Goal: Navigation & Orientation: Find specific page/section

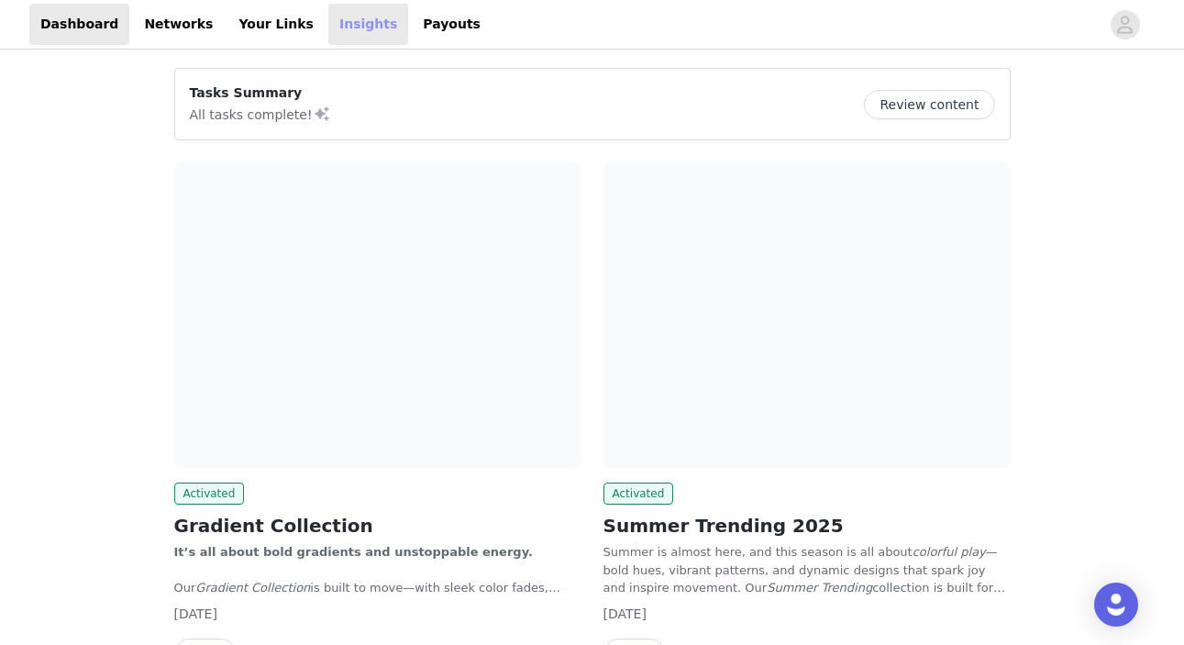
click at [348, 33] on link "Insights" at bounding box center [368, 24] width 80 height 41
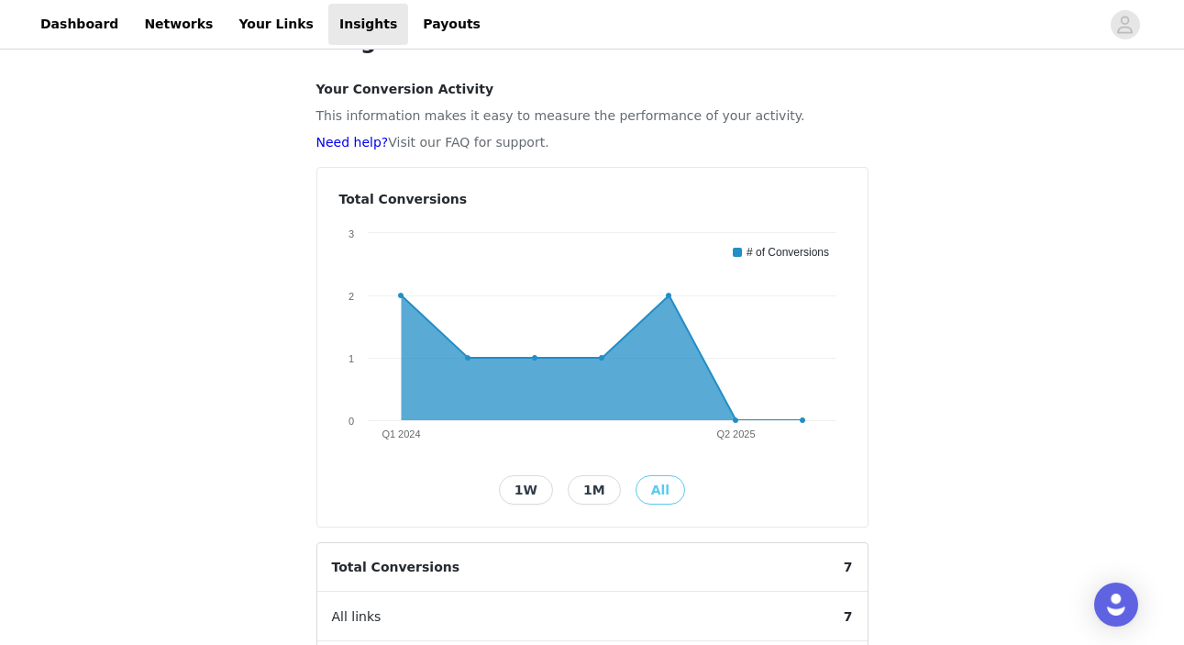
scroll to position [51, 0]
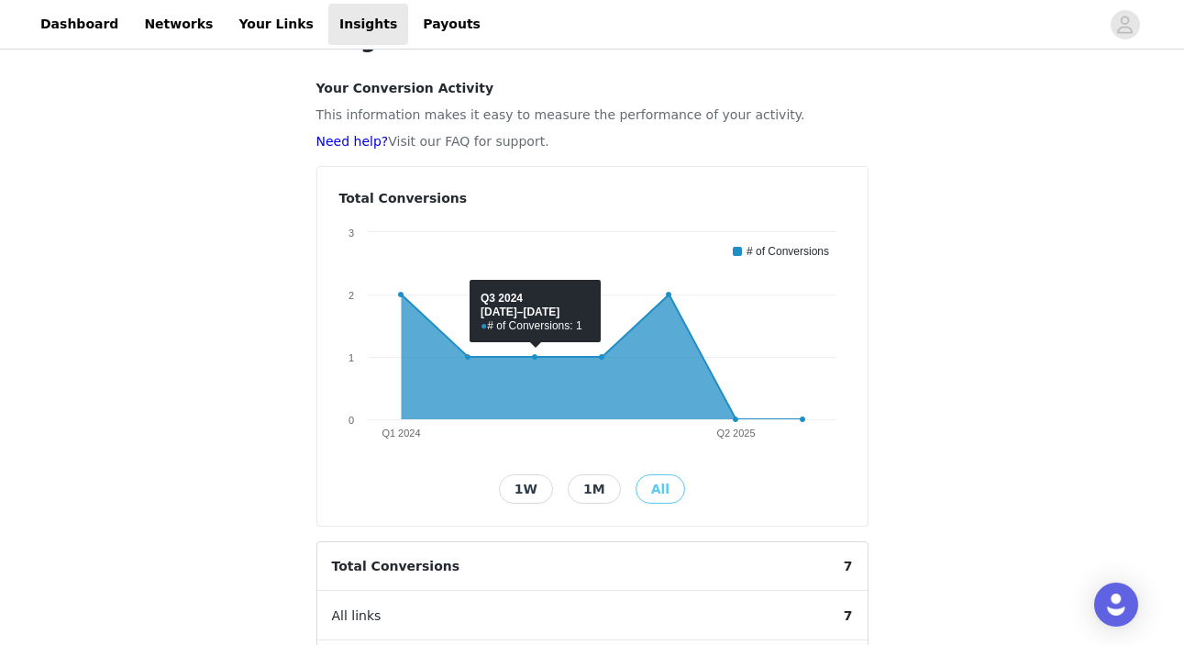
click at [585, 478] on button "1M" at bounding box center [594, 488] width 53 height 29
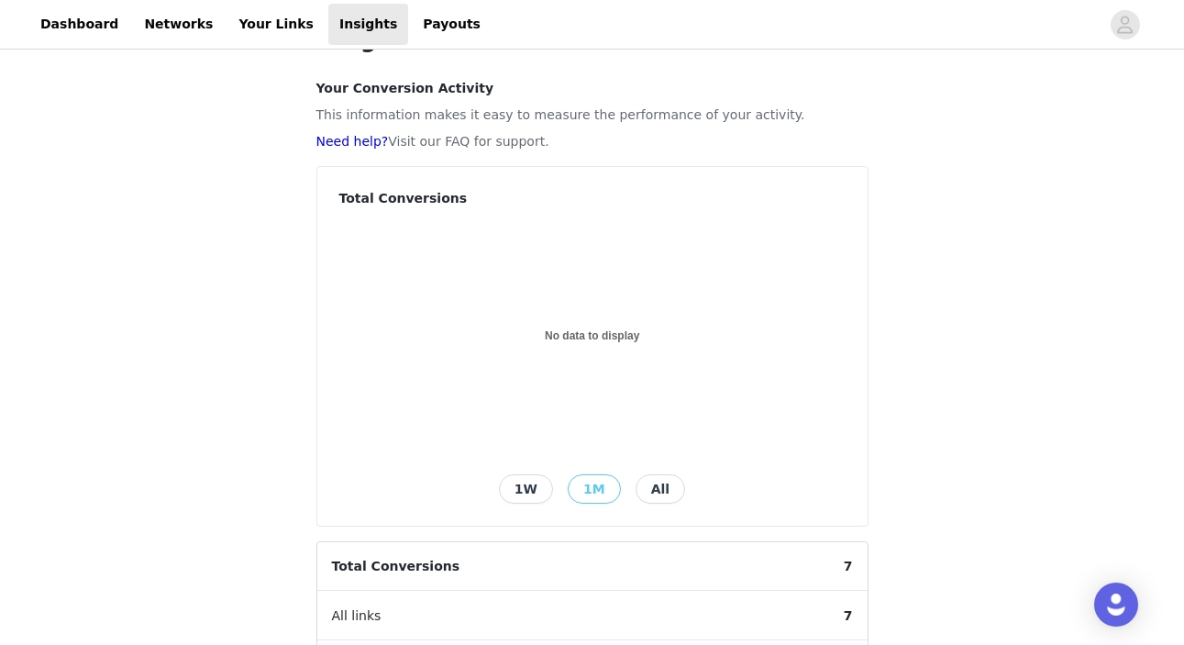
click at [525, 493] on button "1W" at bounding box center [526, 488] width 54 height 29
click at [658, 493] on button "All" at bounding box center [661, 488] width 50 height 29
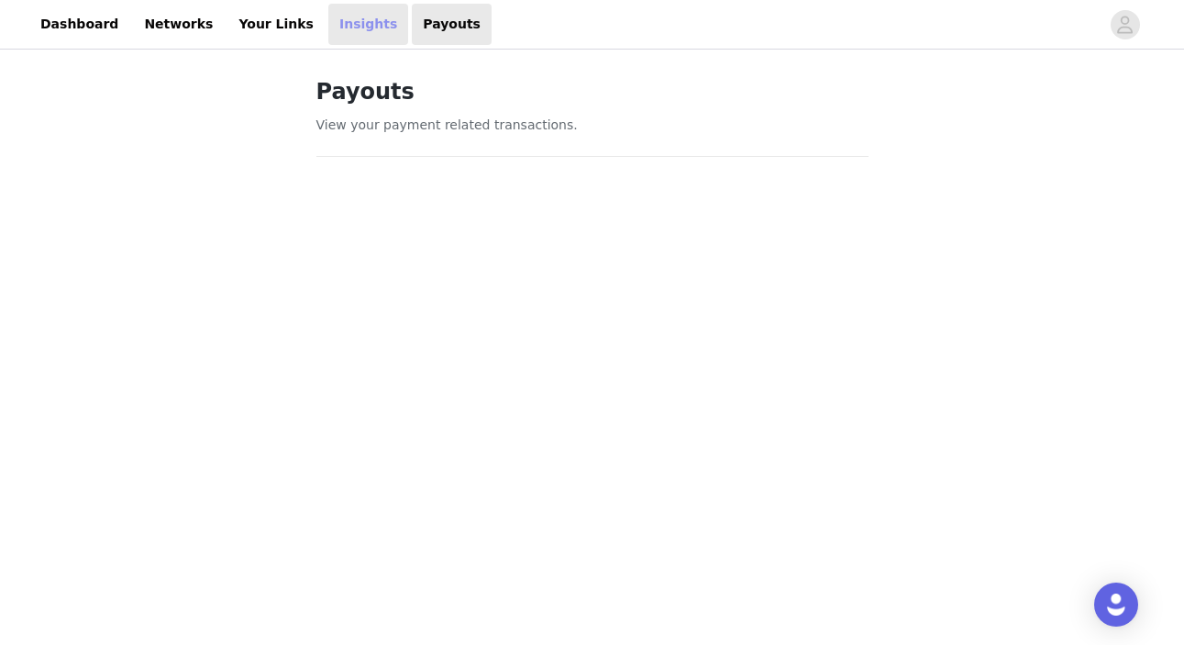
click at [339, 17] on link "Insights" at bounding box center [368, 24] width 80 height 41
